Goal: Complete application form: Complete application form

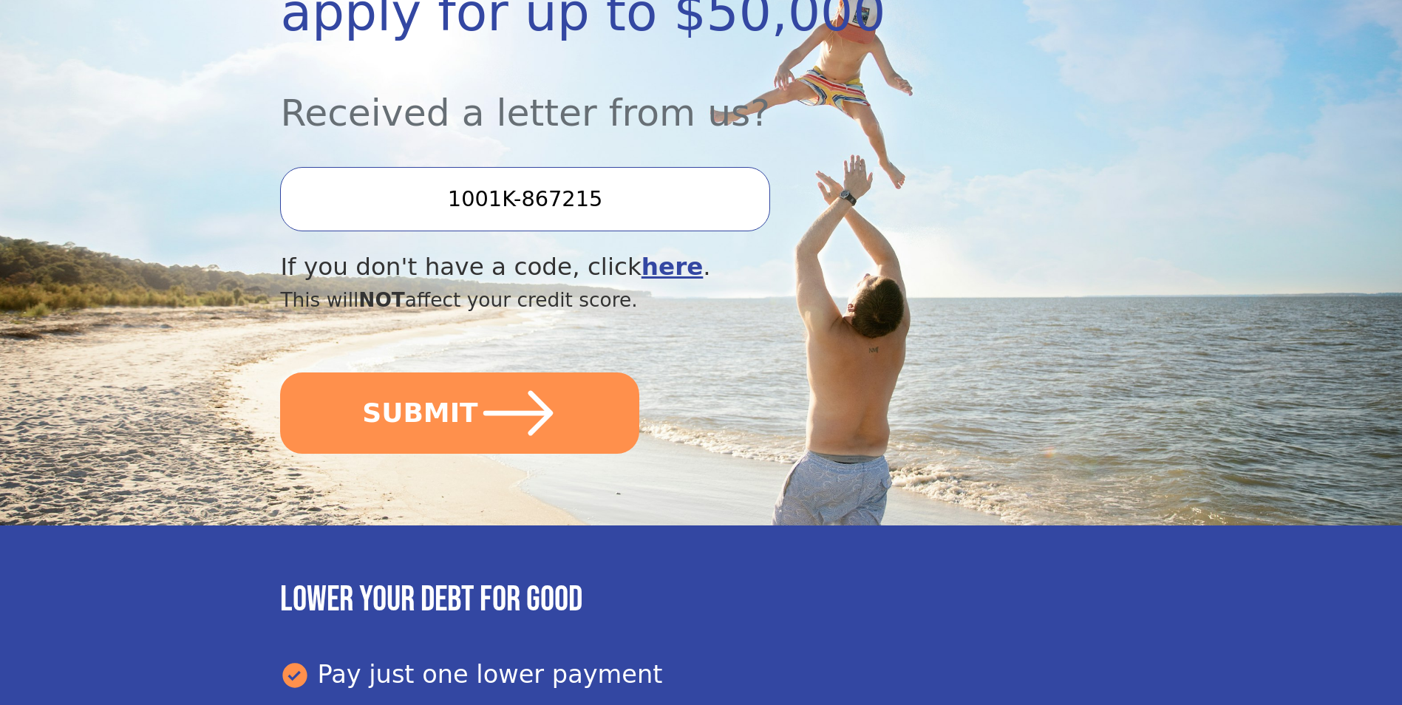
scroll to position [369, 0]
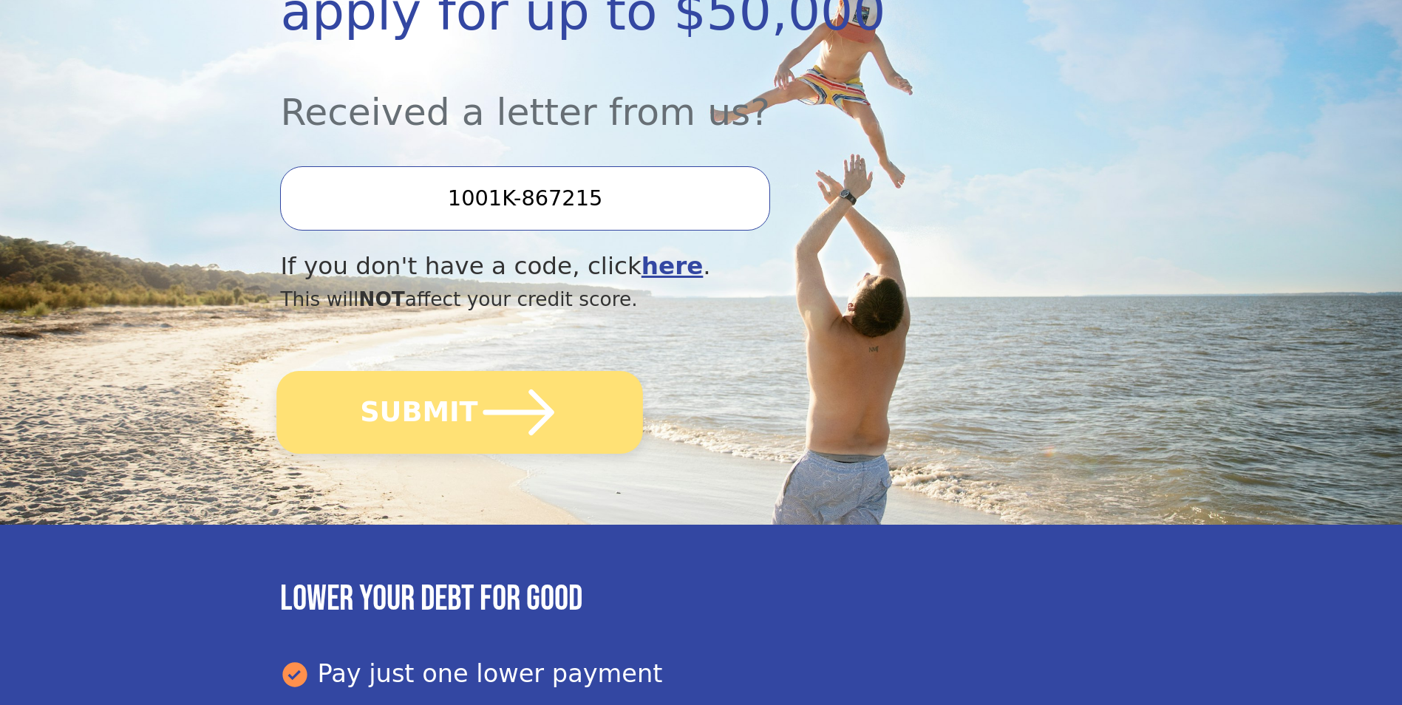
click at [457, 391] on button "SUBMIT" at bounding box center [460, 412] width 366 height 83
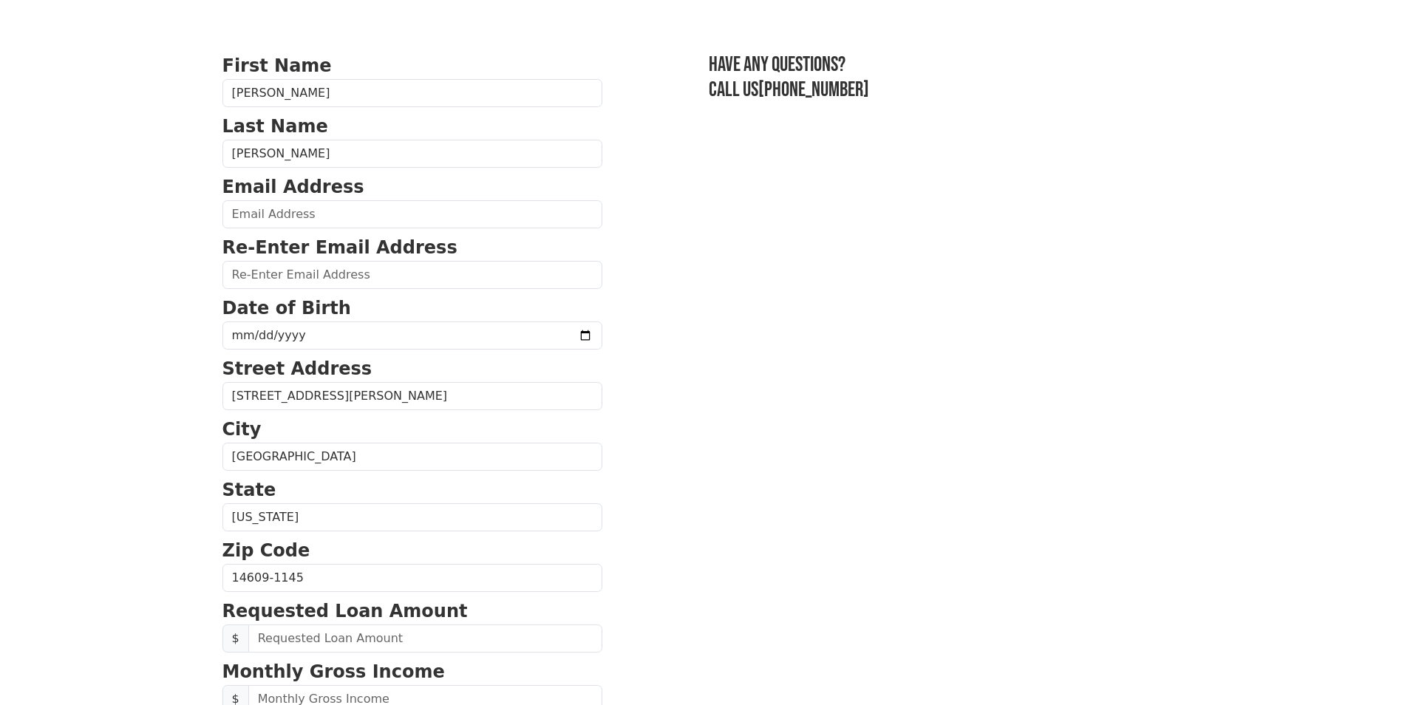
scroll to position [74, 0]
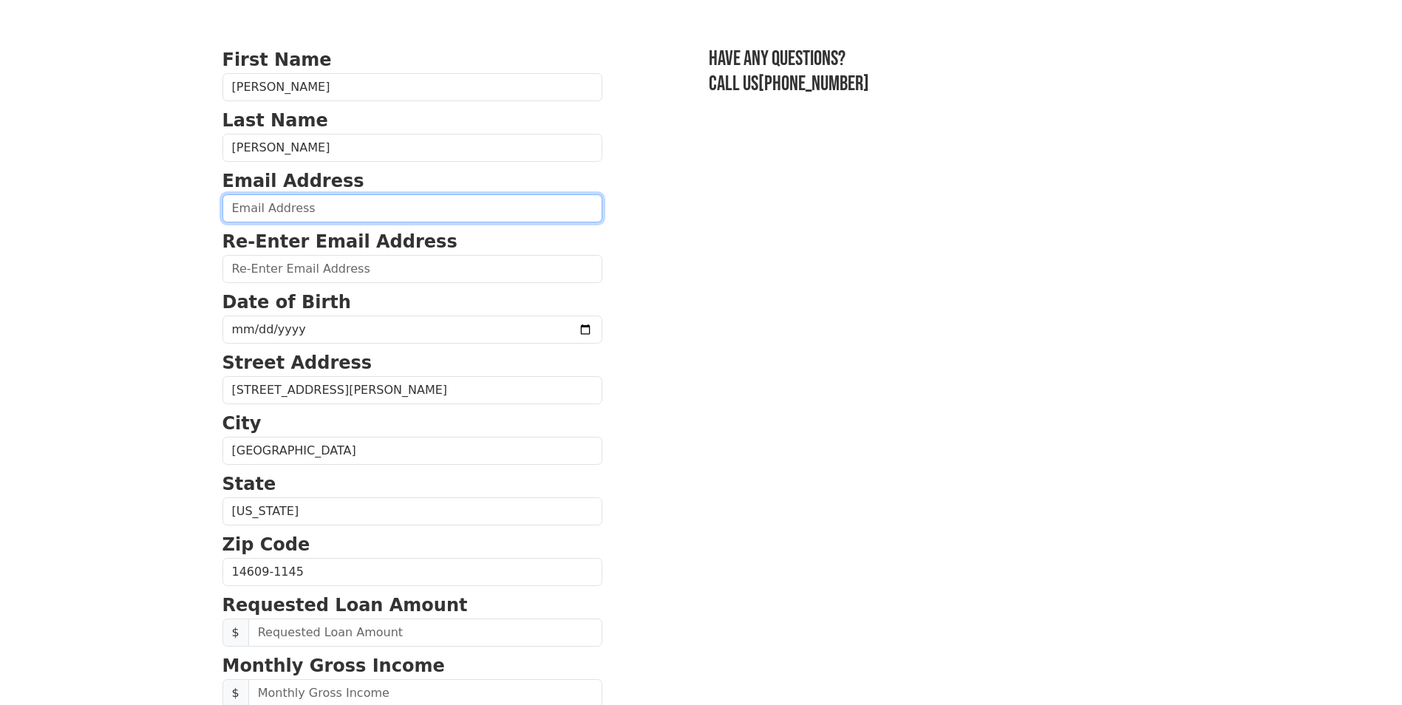
click at [271, 205] on input "email" at bounding box center [412, 208] width 380 height 28
type input "karlramirez0720@gmail.com"
type input "(197) 848-3864"
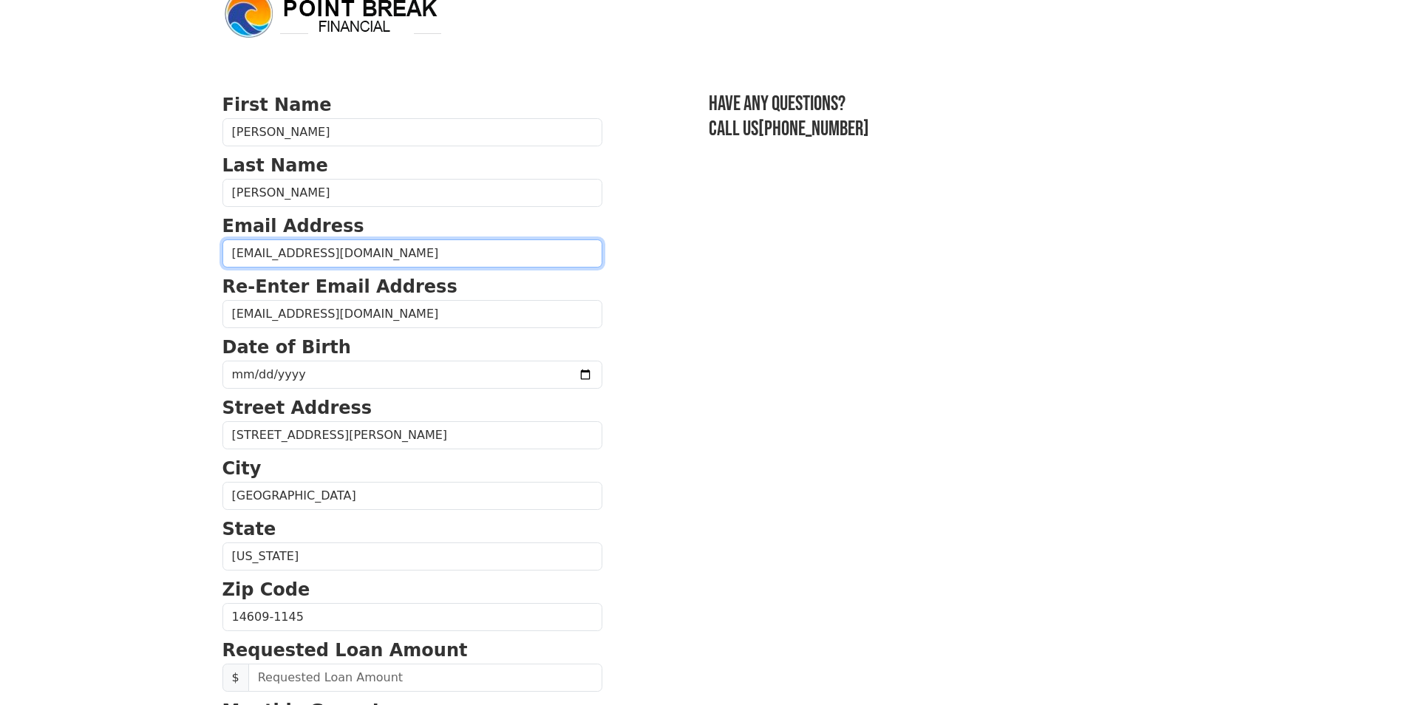
scroll to position [28, 0]
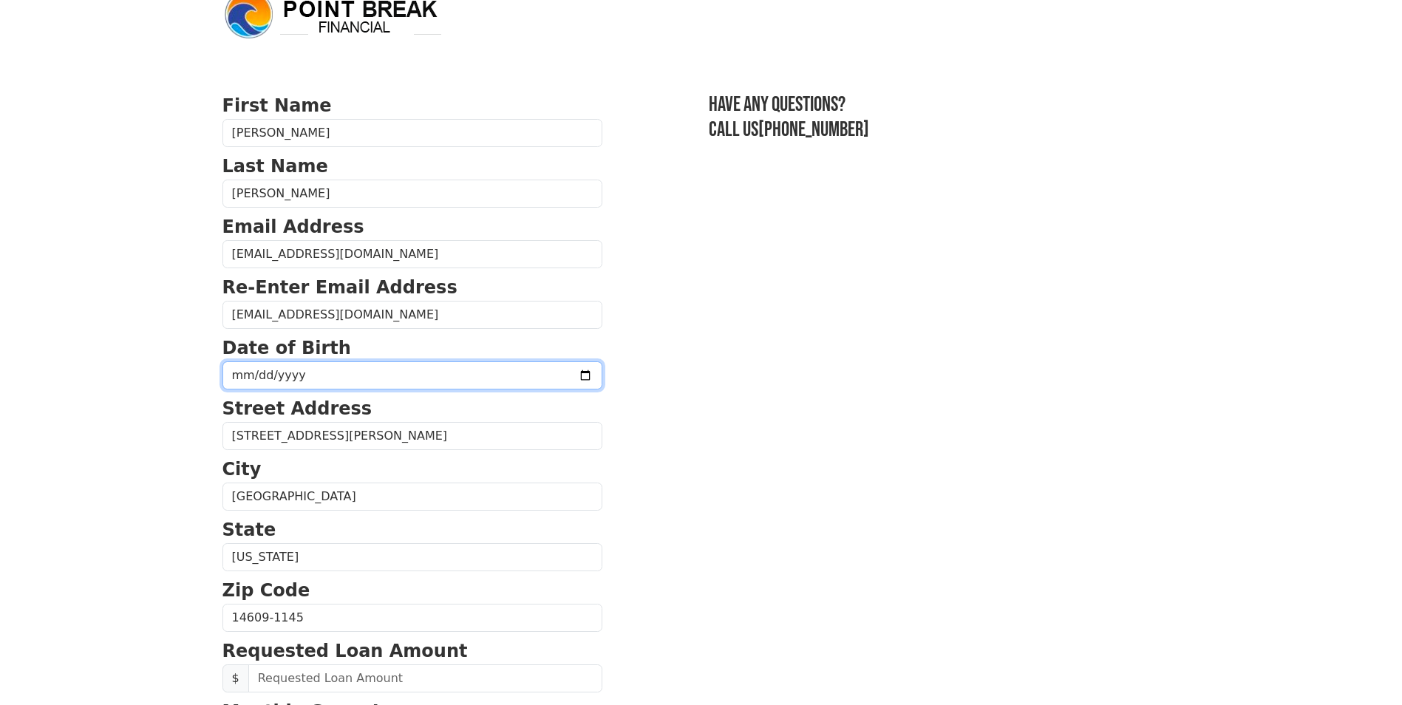
click at [271, 373] on input "date" at bounding box center [412, 375] width 380 height 28
type input "1997-01-02"
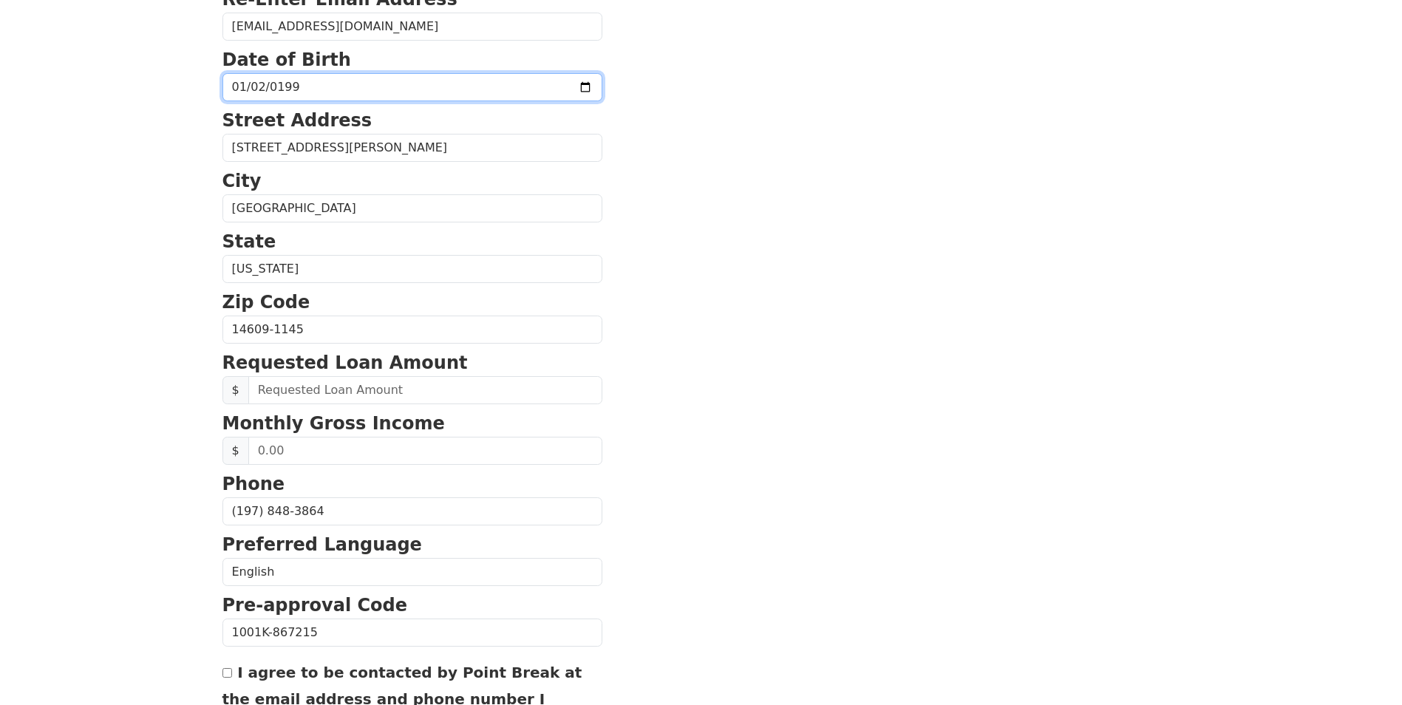
scroll to position [324, 0]
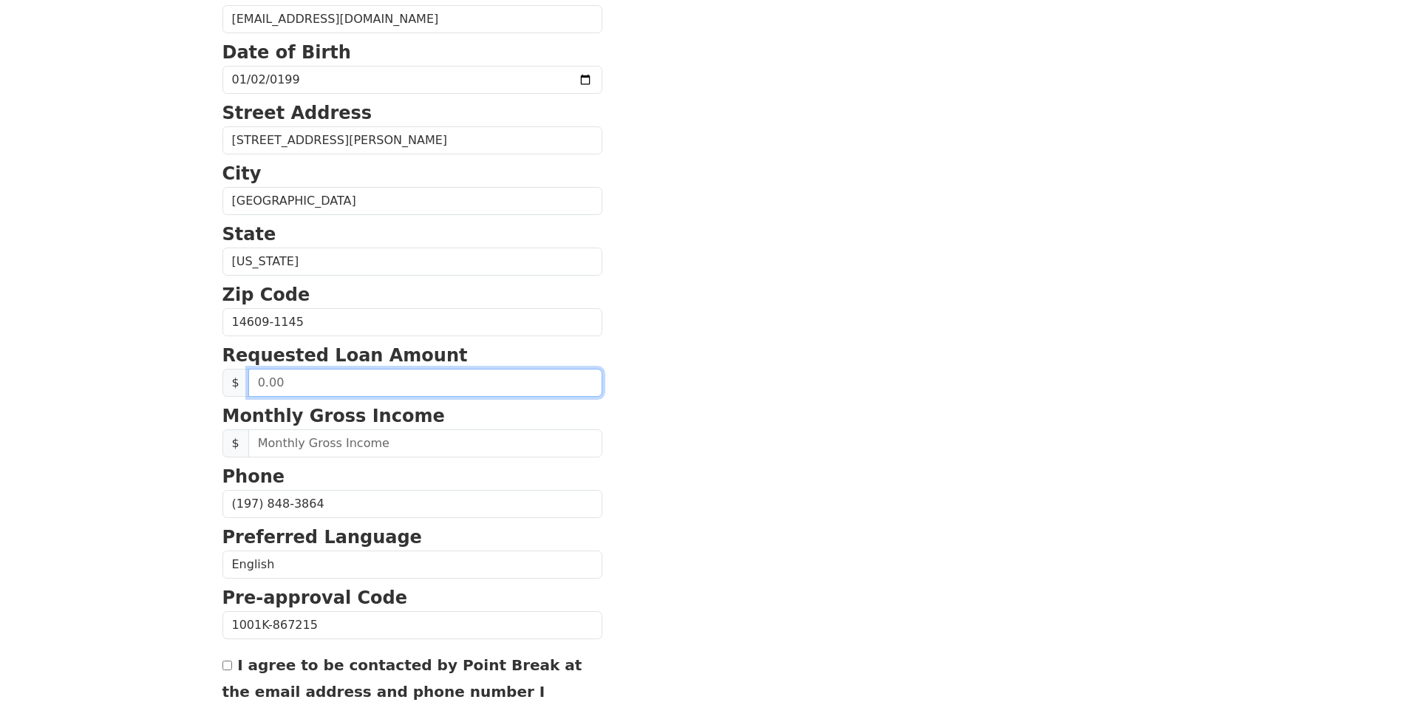
click at [282, 383] on input "text" at bounding box center [425, 383] width 354 height 28
click at [259, 384] on input "0.00" at bounding box center [425, 383] width 354 height 28
type input "36,000.00"
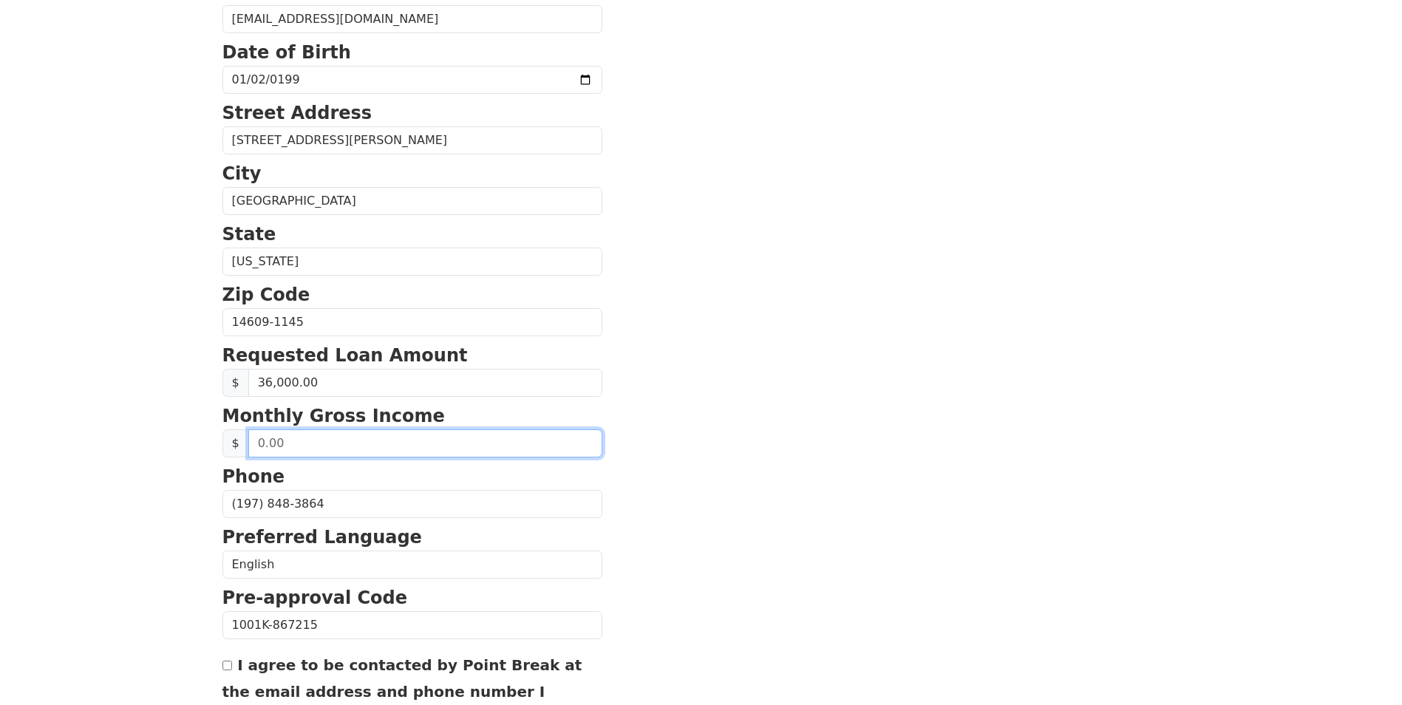
click at [284, 447] on input "text" at bounding box center [425, 443] width 354 height 28
type input "1,300.00"
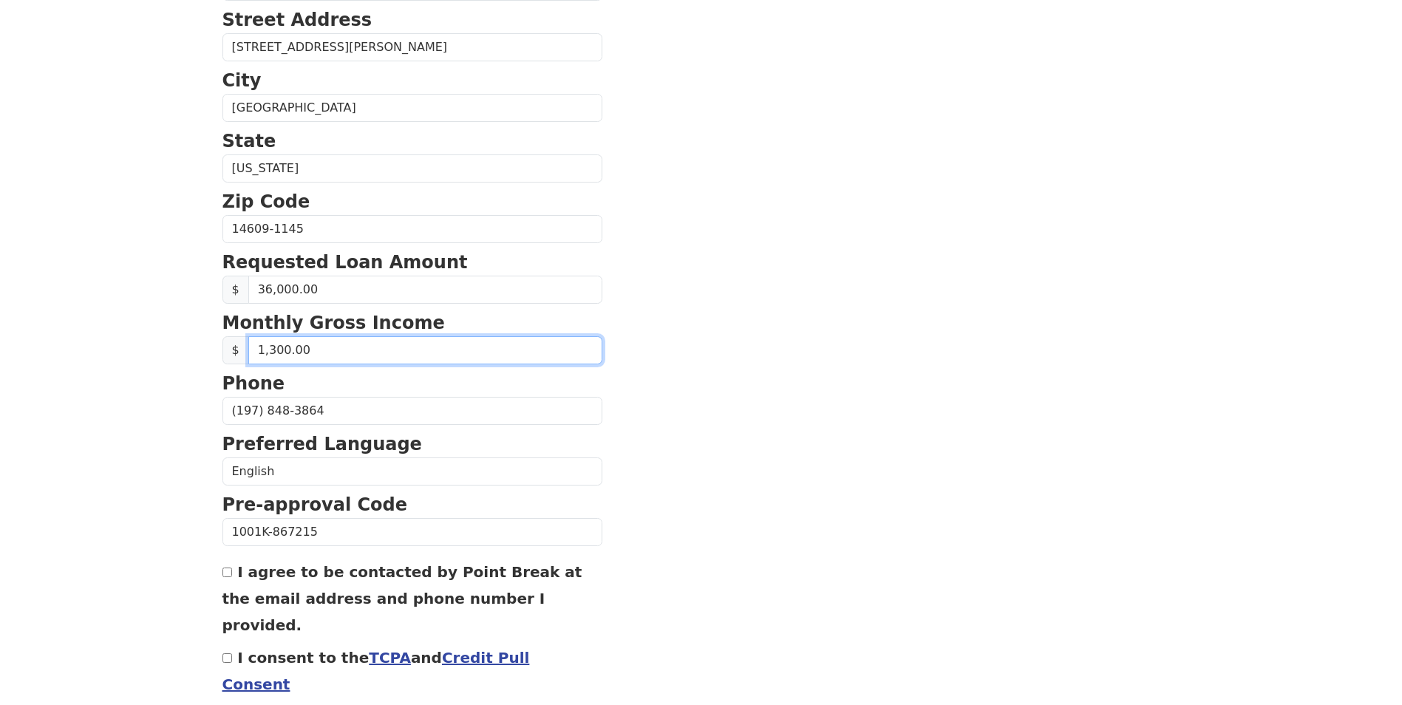
scroll to position [471, 0]
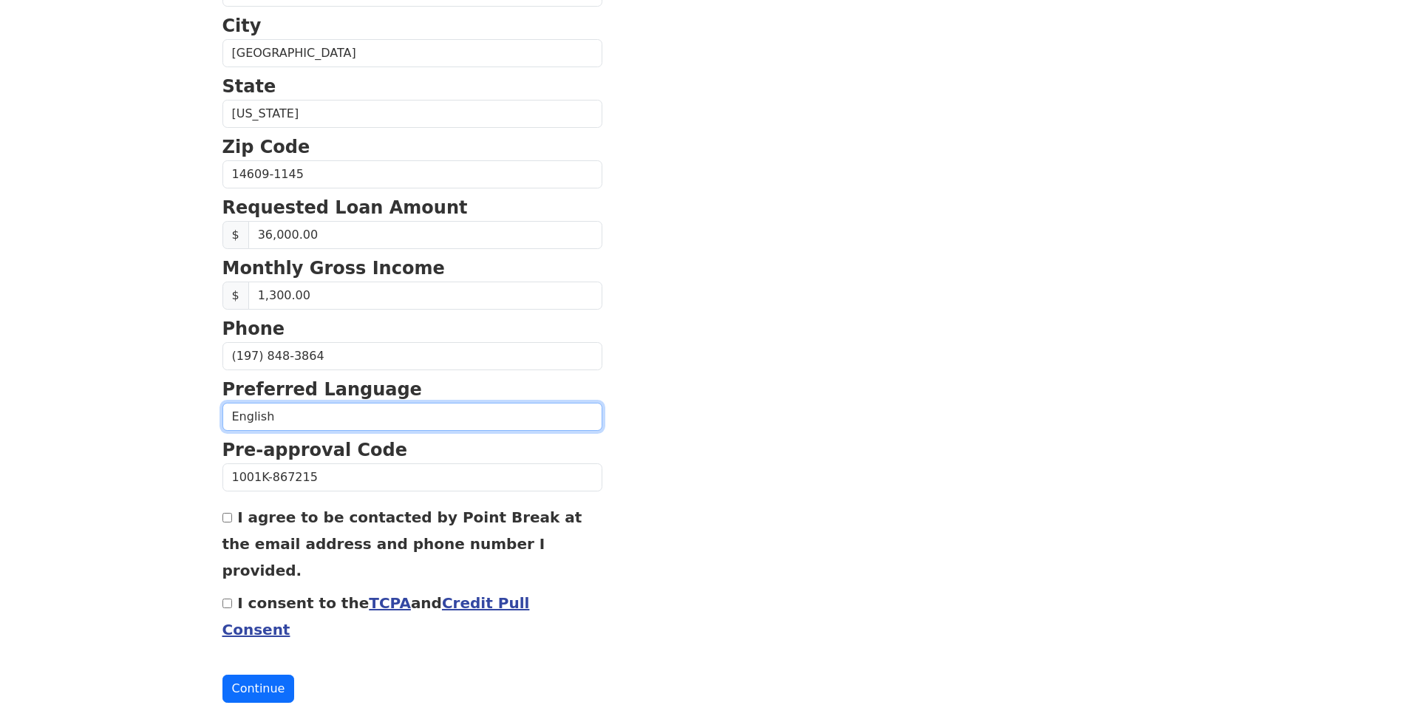
click at [279, 415] on select "English Spanish" at bounding box center [412, 417] width 380 height 28
select select "Spanish"
click at [222, 403] on select "English Spanish" at bounding box center [412, 417] width 380 height 28
click at [223, 519] on input "I agree to be contacted by Point Break at the email address and phone number I …" at bounding box center [227, 518] width 10 height 10
checkbox input "true"
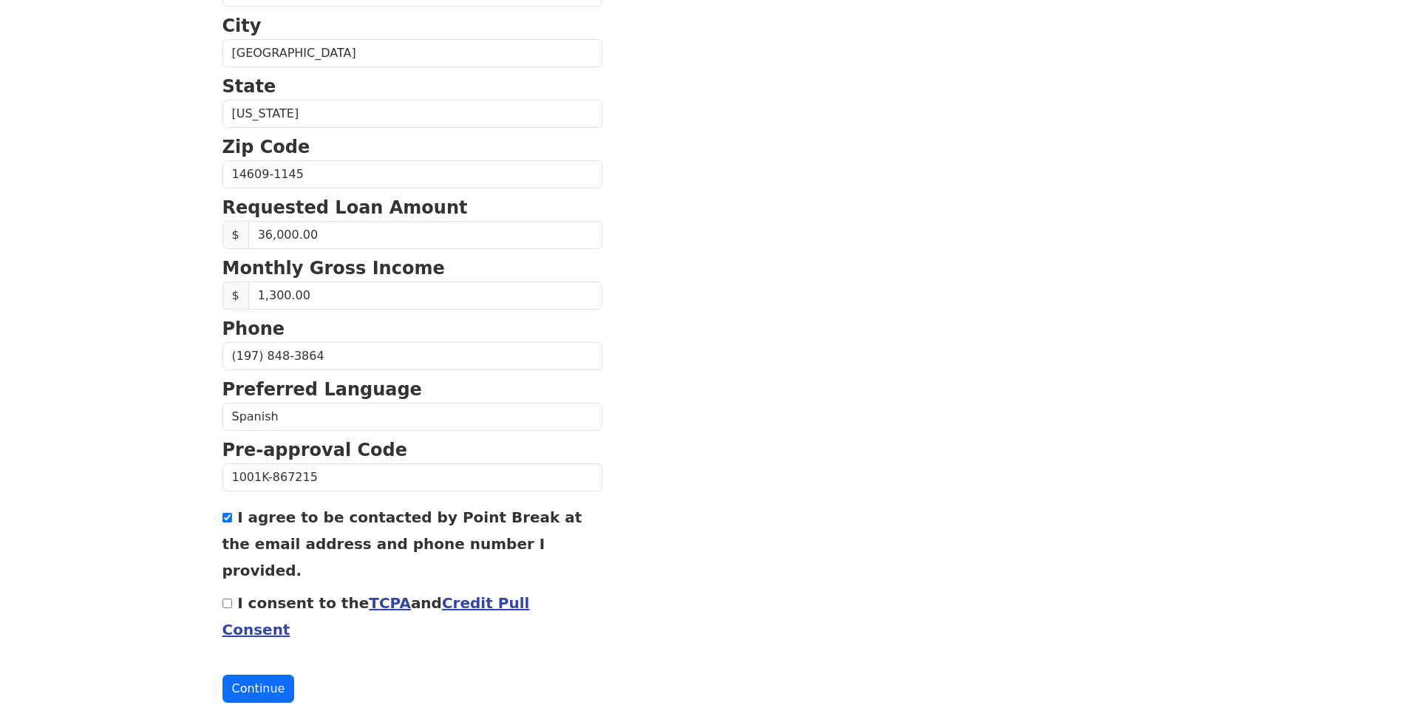
click at [228, 598] on input "I consent to the TCPA and Credit Pull Consent" at bounding box center [227, 603] width 10 height 10
checkbox input "true"
click at [267, 675] on button "Continue" at bounding box center [258, 689] width 72 height 28
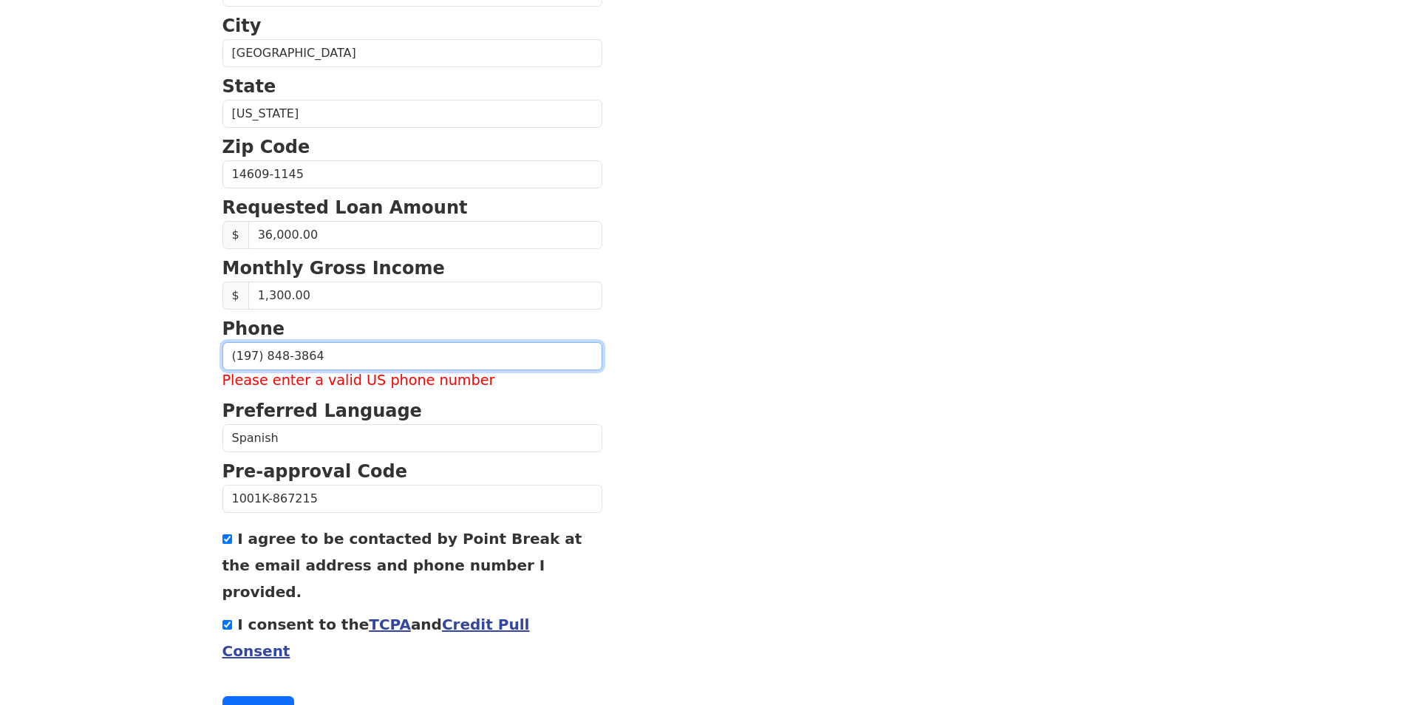
drag, startPoint x: 324, startPoint y: 359, endPoint x: 204, endPoint y: 365, distance: 120.6
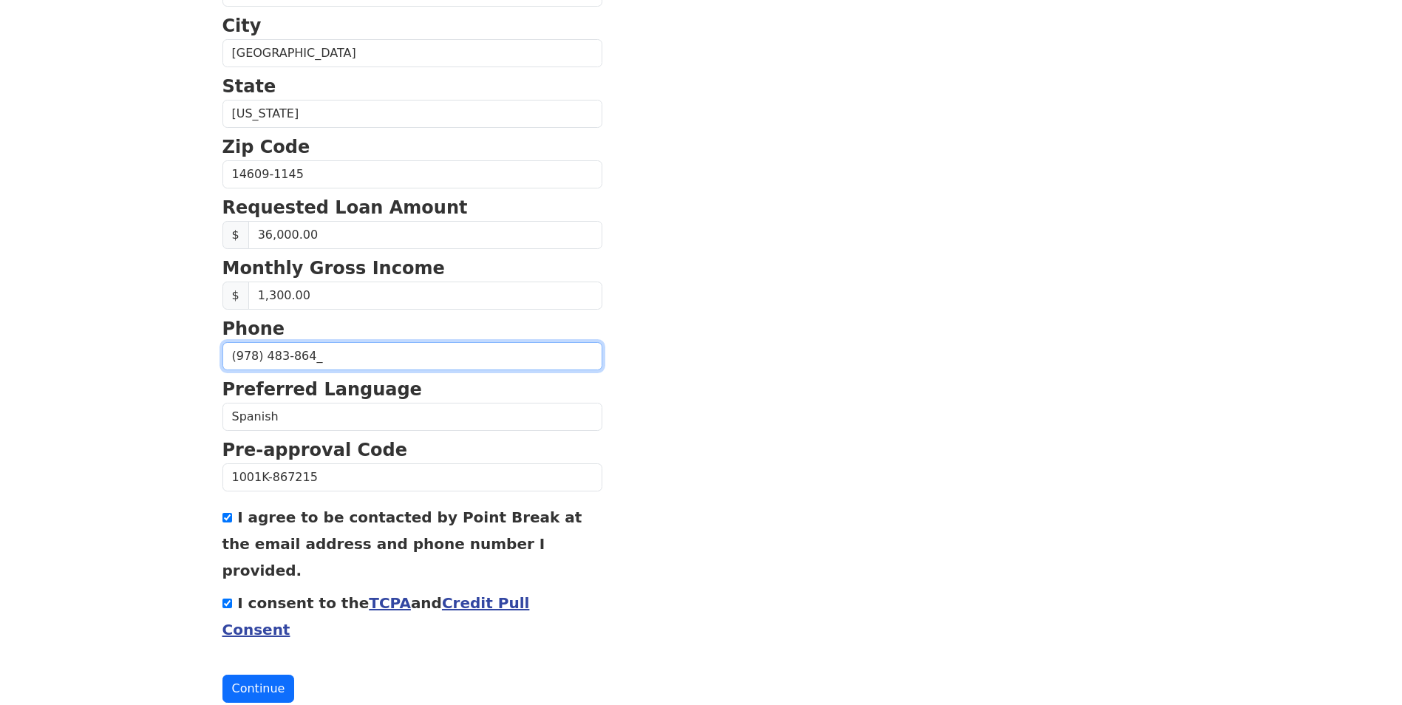
type input "(978) 483-8648"
click at [263, 675] on button "Continue" at bounding box center [258, 689] width 72 height 28
